Goal: Find specific page/section

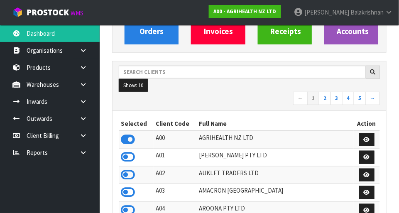
scroll to position [655, 287]
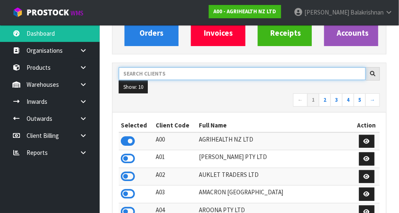
click at [144, 69] on input "text" at bounding box center [242, 73] width 247 height 13
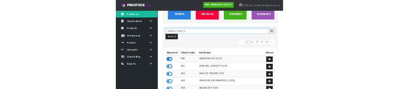
scroll to position [94, 0]
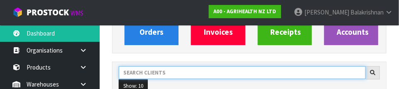
click at [334, 69] on input "text" at bounding box center [242, 72] width 247 height 13
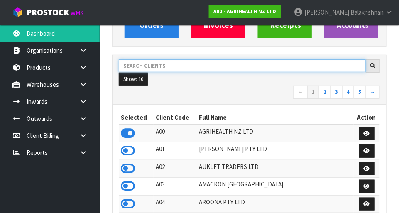
scroll to position [103, 0]
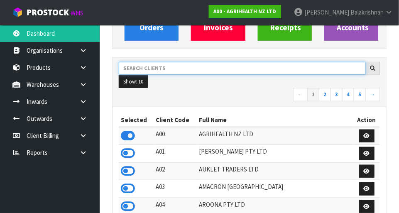
click at [141, 68] on input "text" at bounding box center [242, 68] width 247 height 13
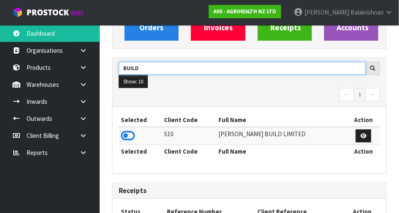
scroll to position [104, 0]
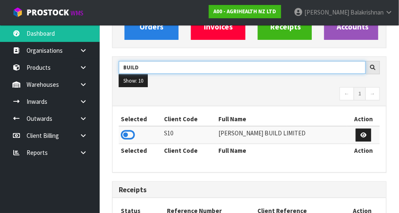
click at [323, 69] on input "BUILD" at bounding box center [242, 67] width 247 height 13
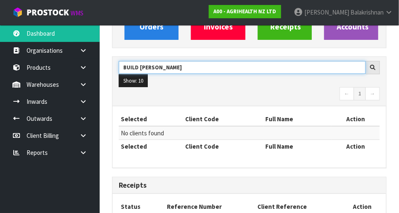
click at [321, 66] on input "BUILD [PERSON_NAME]" at bounding box center [242, 67] width 247 height 13
click at [154, 64] on input "BUILD A" at bounding box center [242, 67] width 247 height 13
click at [155, 64] on input "BUILD A" at bounding box center [242, 67] width 247 height 13
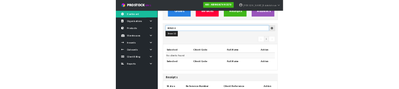
scroll to position [100, 0]
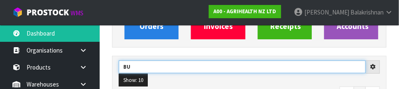
type input "B"
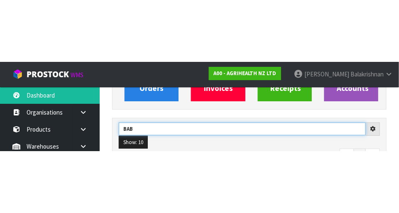
scroll to position [104, 0]
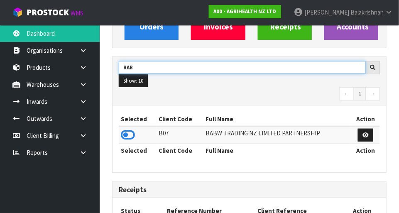
type input "BAB"
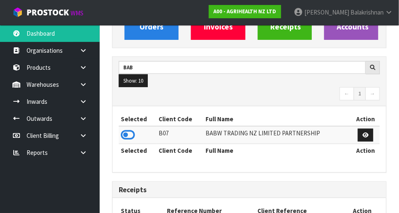
click at [134, 89] on icon at bounding box center [128, 135] width 14 height 12
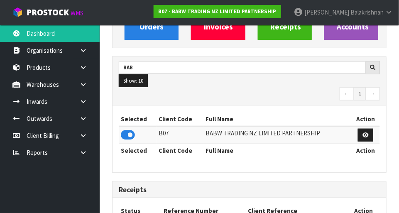
scroll to position [655, 287]
click at [90, 85] on link at bounding box center [86, 84] width 27 height 17
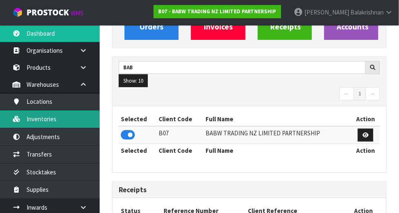
click at [31, 89] on link "Inventories" at bounding box center [50, 118] width 100 height 17
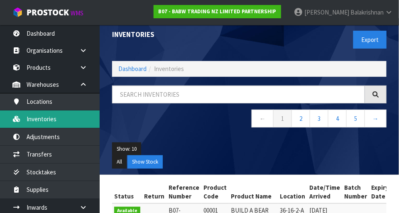
scroll to position [8, 0]
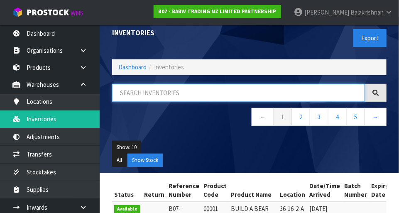
click at [131, 89] on input "text" at bounding box center [238, 93] width 253 height 18
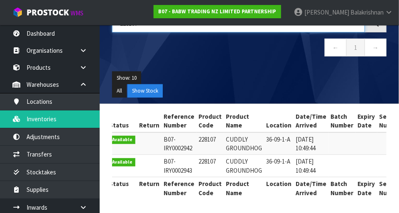
scroll to position [0, 1]
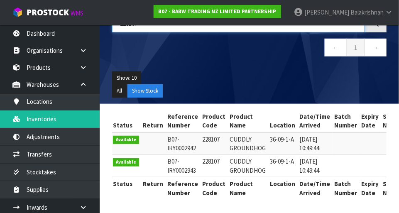
type input "228107"
copy td "228107"
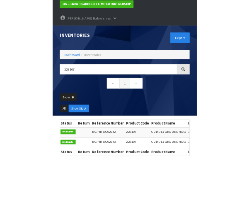
scroll to position [0, 0]
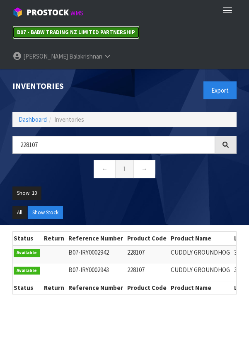
click at [56, 37] on link "B07 - BABW TRADING NZ LIMITED PARTNERSHIP" at bounding box center [75, 32] width 127 height 13
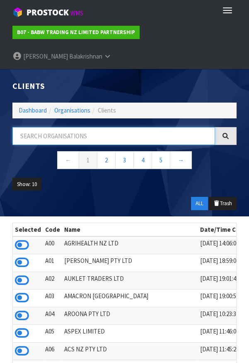
click at [42, 89] on input "text" at bounding box center [113, 136] width 203 height 18
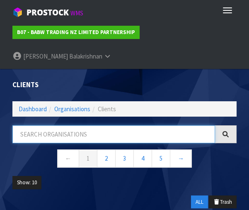
click at [46, 89] on input "text" at bounding box center [113, 134] width 203 height 18
